Goal: Navigation & Orientation: Find specific page/section

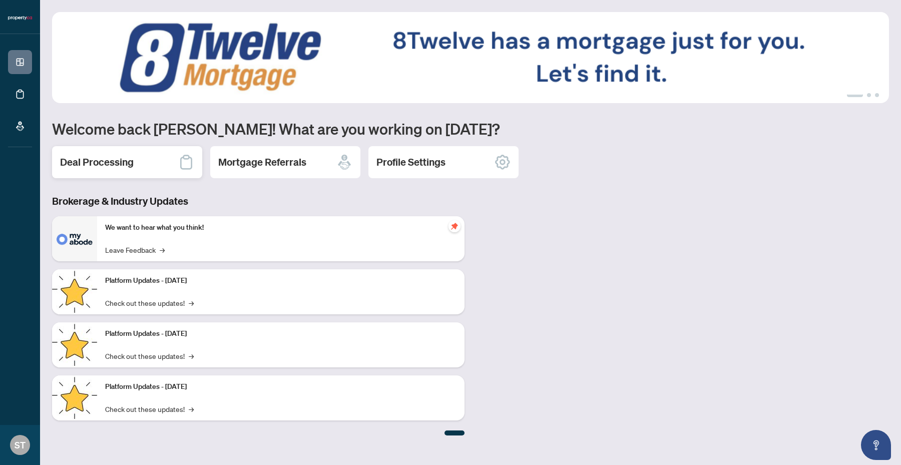
click at [106, 165] on h2 "Deal Processing" at bounding box center [97, 162] width 74 height 14
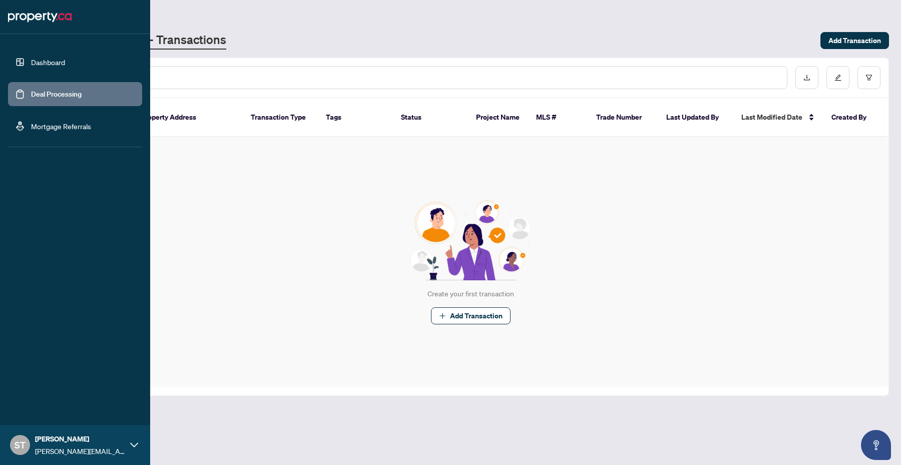
click at [31, 123] on link "Mortgage Referrals" at bounding box center [61, 126] width 60 height 9
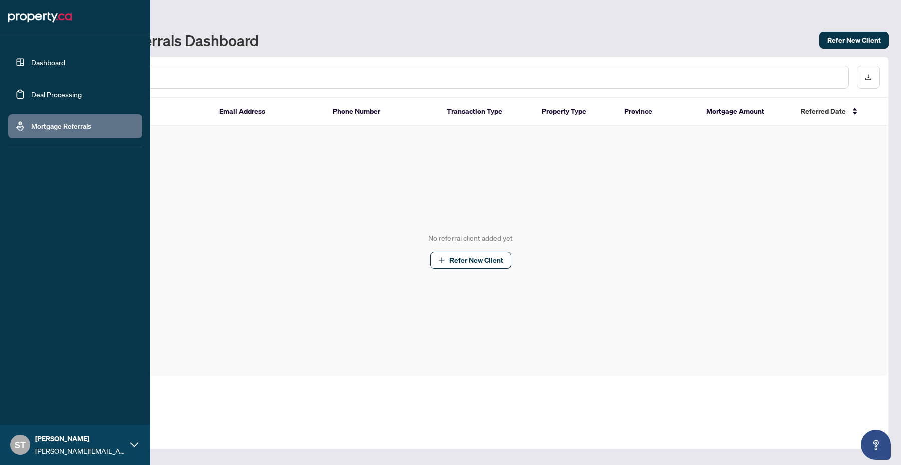
click at [53, 63] on link "Dashboard" at bounding box center [48, 62] width 34 height 9
